Goal: Task Accomplishment & Management: Manage account settings

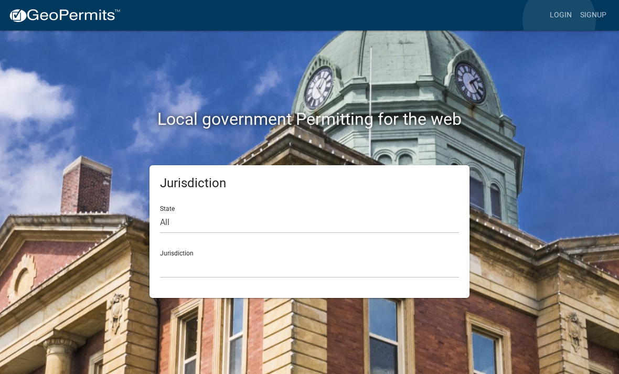
click at [560, 20] on link "Login" at bounding box center [561, 15] width 30 height 20
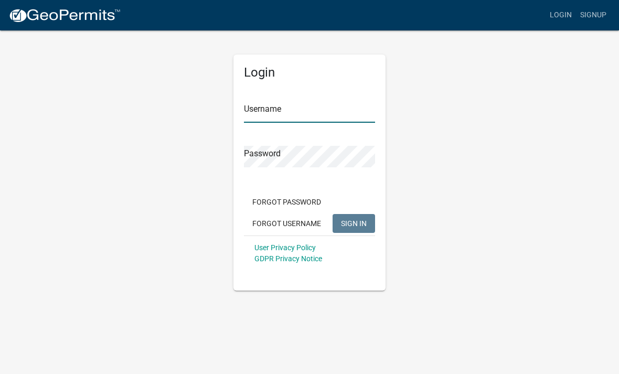
click at [341, 110] on input "Username" at bounding box center [309, 112] width 131 height 22
type input "Mrivera"
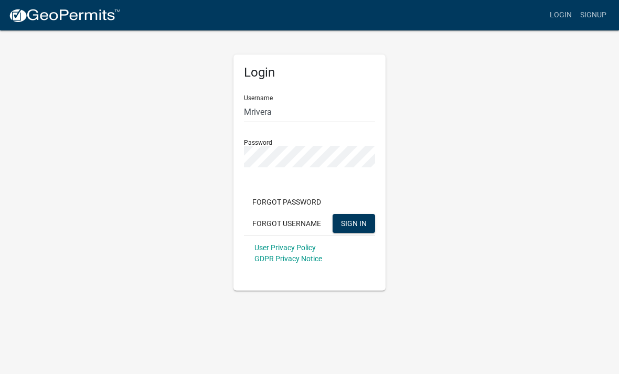
click at [354, 223] on button "SIGN IN" at bounding box center [354, 223] width 43 height 19
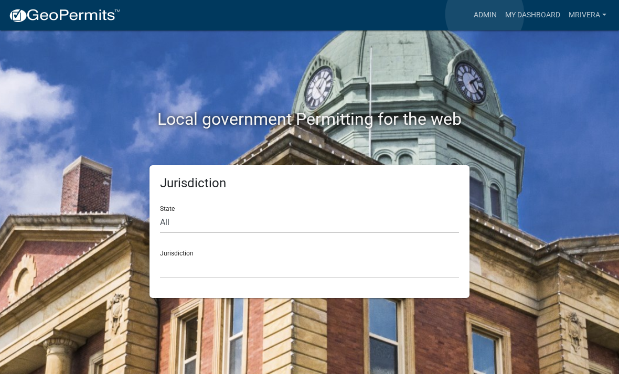
click at [485, 15] on link "Admin" at bounding box center [485, 15] width 31 height 20
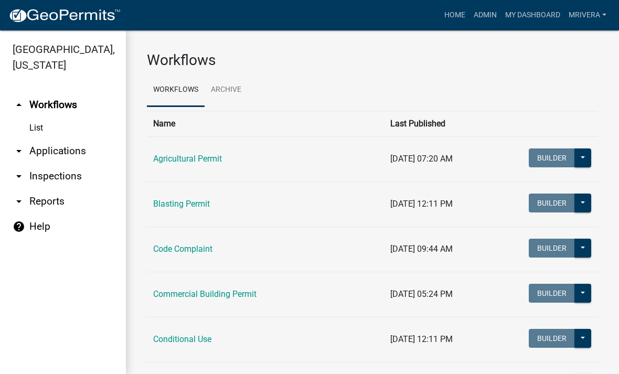
click at [34, 179] on link "arrow_drop_down Inspections" at bounding box center [63, 176] width 126 height 25
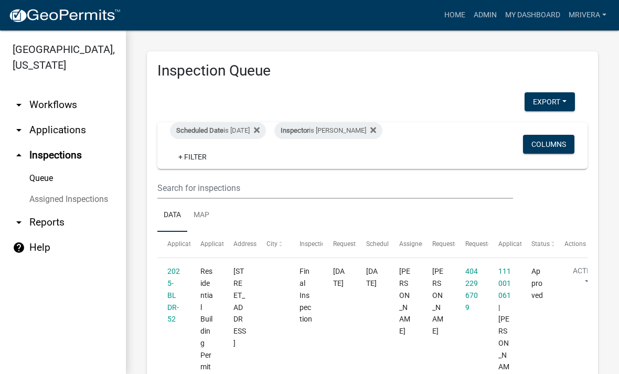
click at [342, 133] on div "Inspector is [PERSON_NAME]" at bounding box center [329, 130] width 108 height 17
select select "07642ab0-564c-47bb-824b-0ccf2da83593"
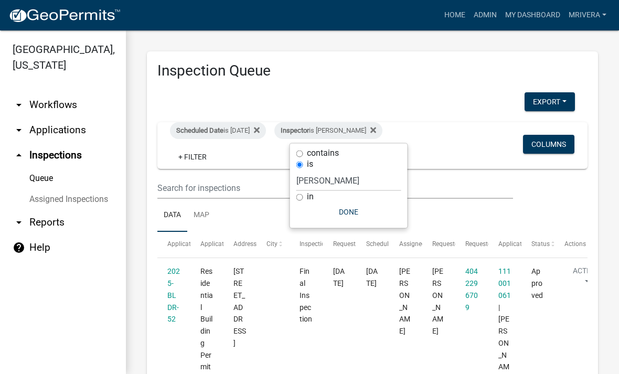
click at [468, 152] on div "Scheduled Date is [DATE] Inspector is [PERSON_NAME] + Filter Columns" at bounding box center [372, 145] width 421 height 47
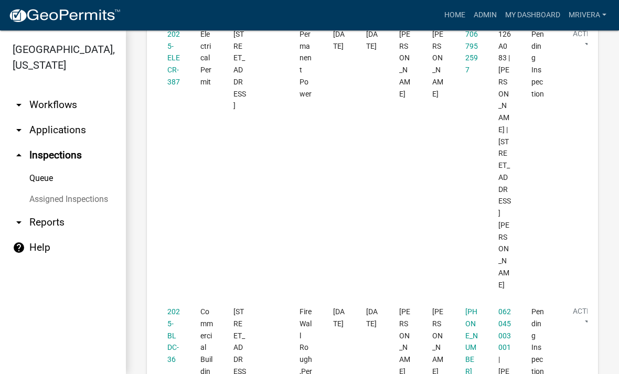
scroll to position [1083, 0]
click at [176, 307] on link "2025-BLDC-36" at bounding box center [173, 335] width 13 height 56
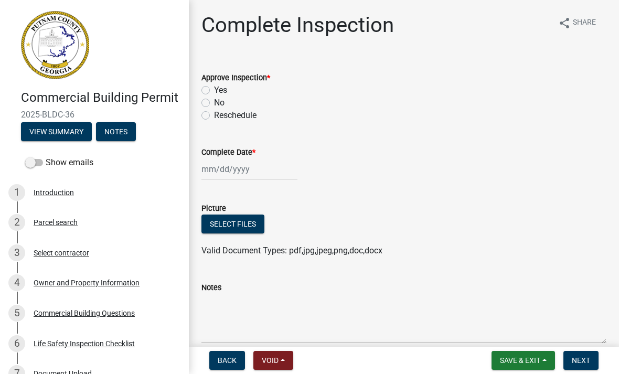
click at [214, 93] on label "Yes" at bounding box center [220, 90] width 13 height 13
click at [214, 91] on input "Yes" at bounding box center [217, 87] width 7 height 7
radio input "true"
click at [215, 168] on div at bounding box center [250, 170] width 96 height 22
select select "10"
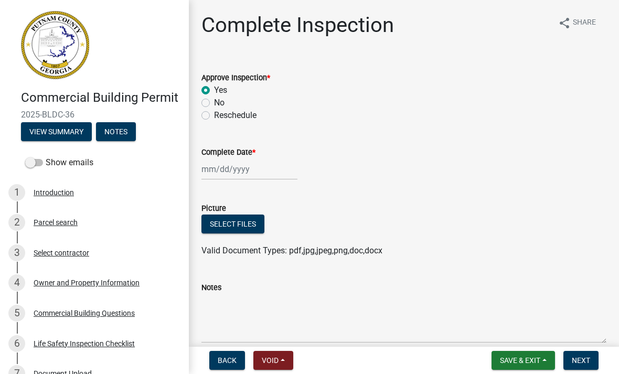
select select "2025"
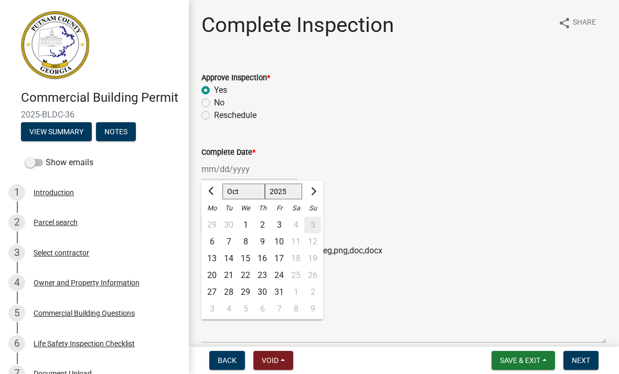
click at [281, 223] on div "3" at bounding box center [279, 225] width 17 height 17
type input "[DATE]"
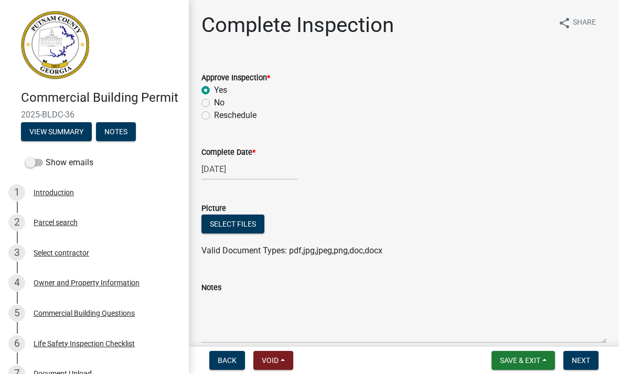
click at [586, 357] on span "Next" at bounding box center [581, 360] width 18 height 8
click at [585, 365] on button "Next" at bounding box center [581, 360] width 35 height 19
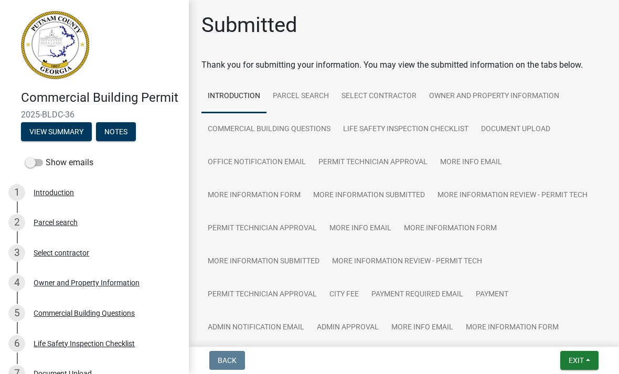
click at [575, 366] on button "Exit" at bounding box center [580, 360] width 38 height 19
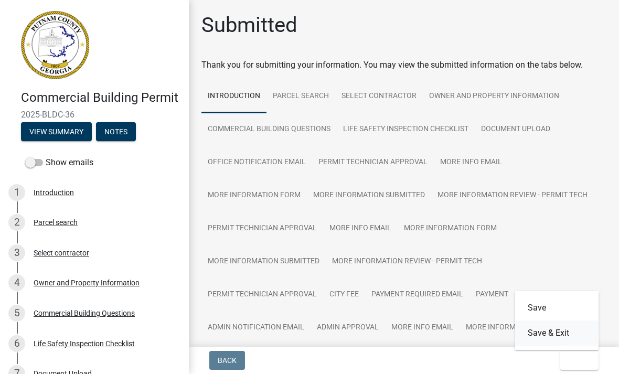
click at [575, 342] on button "Save & Exit" at bounding box center [557, 333] width 84 height 25
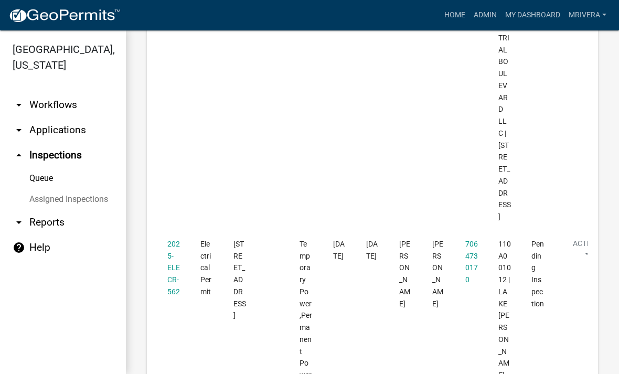
scroll to position [1516, 0]
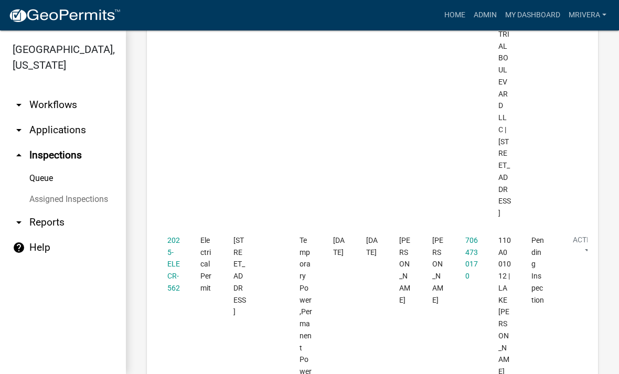
click at [177, 236] on link "2025-ELECR-562" at bounding box center [173, 264] width 13 height 56
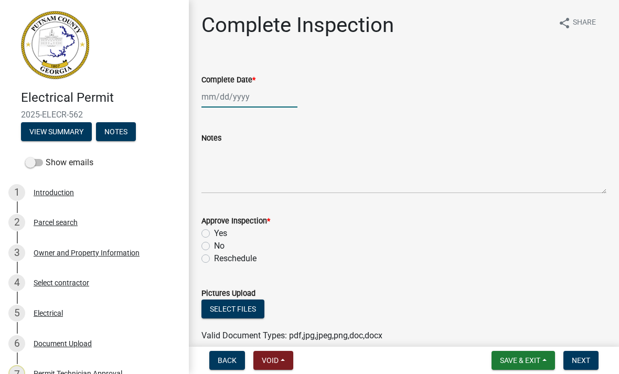
click at [262, 102] on div at bounding box center [250, 97] width 96 height 22
select select "10"
select select "2025"
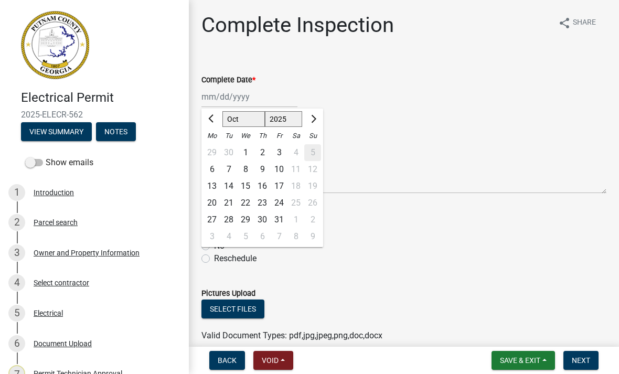
click at [281, 153] on div "3" at bounding box center [279, 152] width 17 height 17
type input "[DATE]"
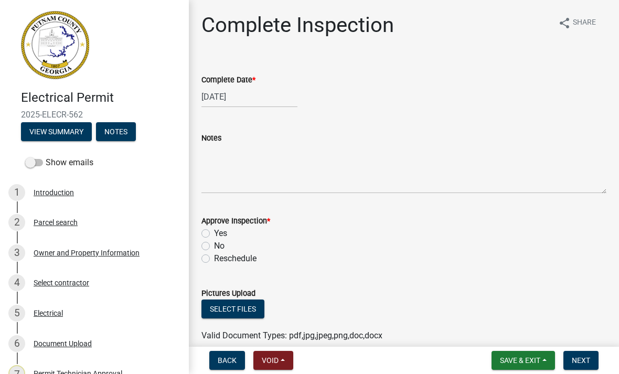
click at [217, 235] on label "Yes" at bounding box center [220, 233] width 13 height 13
click at [217, 234] on input "Yes" at bounding box center [217, 230] width 7 height 7
radio input "true"
click at [586, 359] on span "Next" at bounding box center [581, 360] width 18 height 8
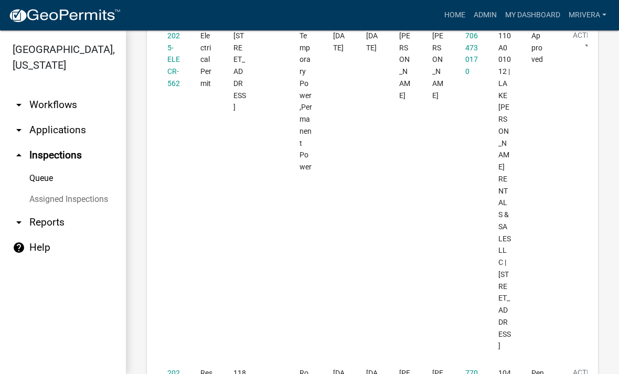
scroll to position [1713, 0]
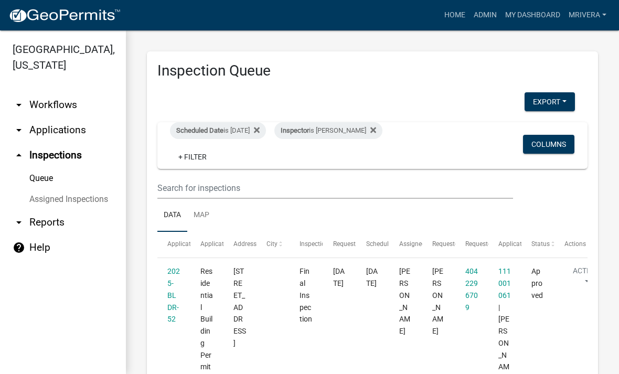
scroll to position [0, 0]
click at [250, 126] on div "Scheduled Date is [DATE]" at bounding box center [218, 130] width 96 height 17
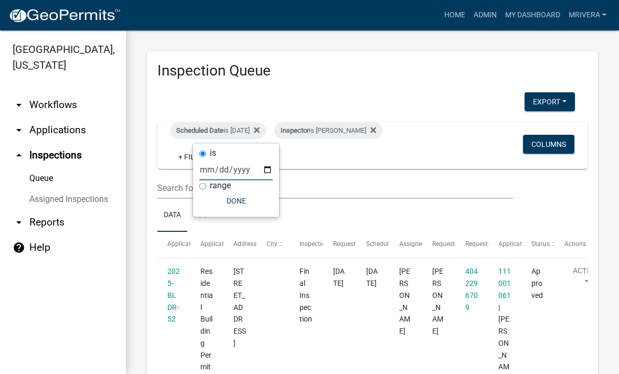
click at [250, 166] on input "[DATE]" at bounding box center [235, 170] width 73 height 22
type input "[DATE]"
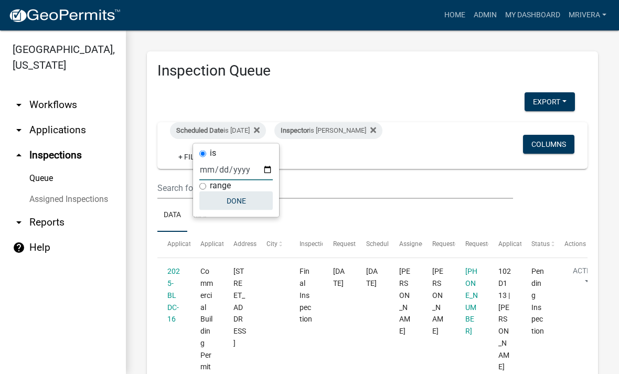
click at [226, 205] on button "Done" at bounding box center [235, 201] width 73 height 19
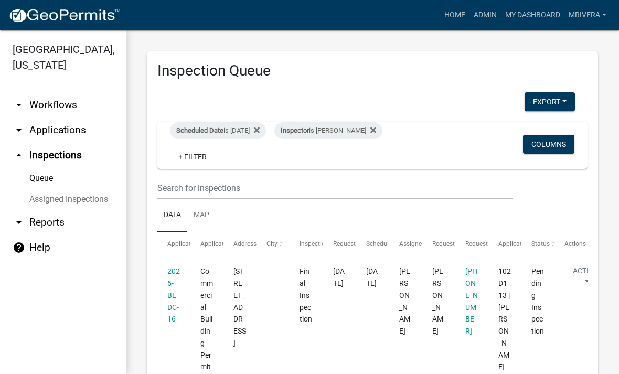
click at [362, 135] on div "Inspector is [PERSON_NAME]" at bounding box center [329, 130] width 108 height 17
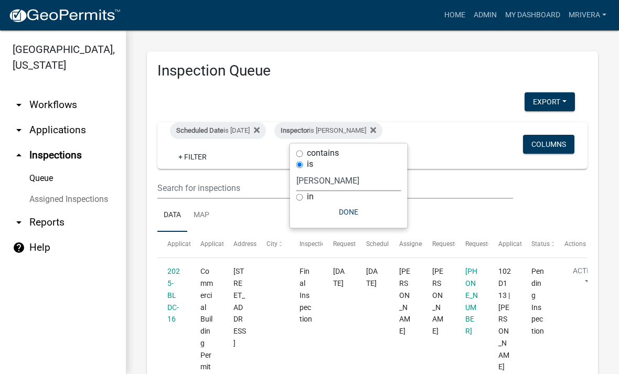
click at [362, 182] on select "Select an option None [PERSON_NAME] [PERSON_NAME] [PERSON_NAME] Quistan [PERSON…" at bounding box center [349, 181] width 105 height 22
select select "a0ea4169-8540-4a2c-b9f4-cf4c1ffdeb95"
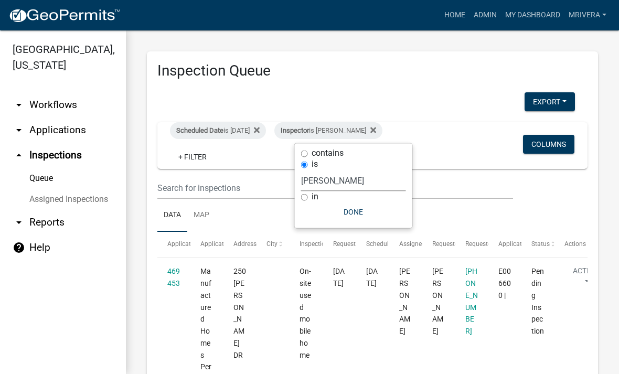
click at [371, 209] on button "Done" at bounding box center [353, 212] width 105 height 19
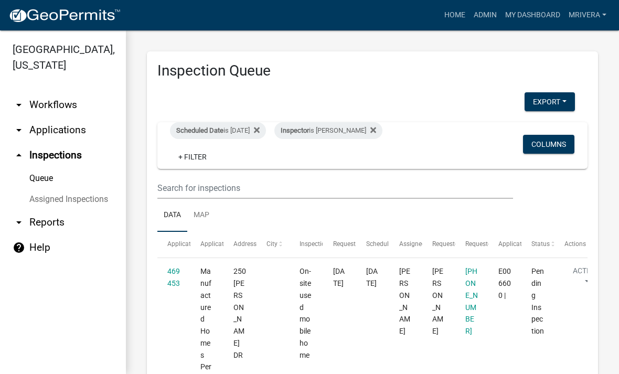
click at [373, 131] on div "Inspector is [PERSON_NAME]" at bounding box center [329, 130] width 108 height 17
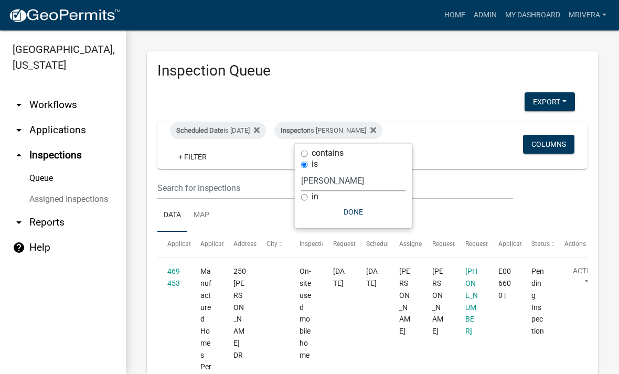
click at [372, 183] on select "Select an option None [PERSON_NAME] [PERSON_NAME] [PERSON_NAME] Quistan [PERSON…" at bounding box center [353, 181] width 105 height 22
select select "07642ab0-564c-47bb-824b-0ccf2da83593"
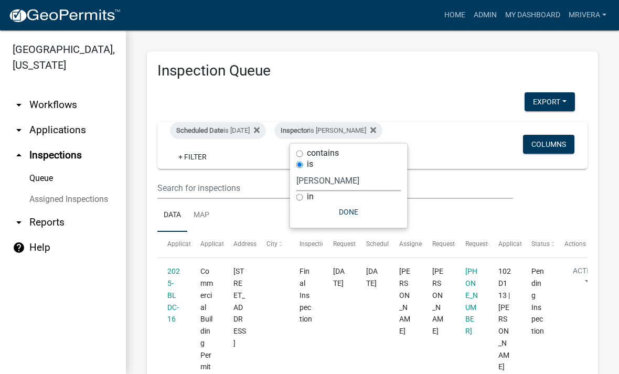
click at [368, 210] on button "Done" at bounding box center [349, 212] width 105 height 19
